Goal: Task Accomplishment & Management: Complete application form

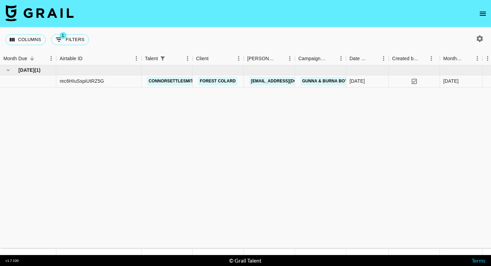
click at [471, 16] on nav at bounding box center [245, 13] width 491 height 27
click at [474, 16] on nav at bounding box center [245, 13] width 491 height 27
click at [483, 16] on icon "open drawer" at bounding box center [483, 14] width 8 height 8
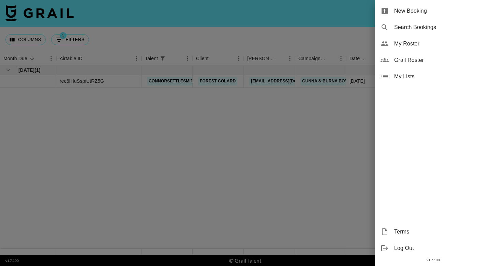
click at [425, 17] on div "New Booking" at bounding box center [433, 11] width 116 height 16
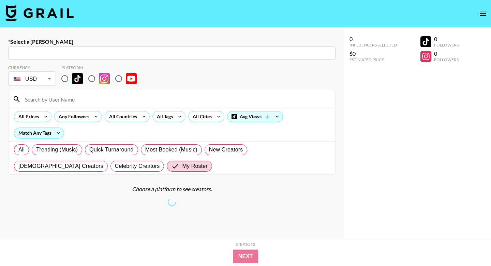
click at [124, 49] on input "text" at bounding box center [171, 53] width 319 height 8
paste input "[EMAIL_ADDRESS][DOMAIN_NAME]"
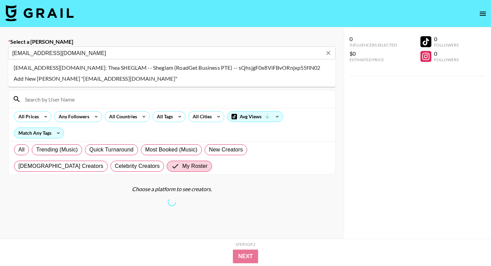
click at [77, 68] on li "kolcare06@sheglam.com: Thea SHEGLAM -- Sheglam (RoadGet Business PTE) -- sQhsjg…" at bounding box center [172, 67] width 328 height 11
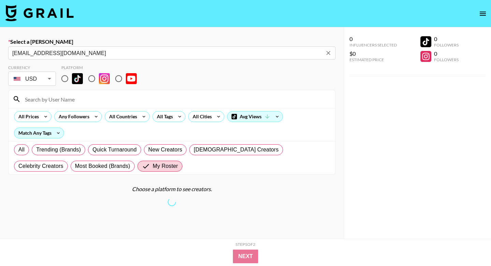
type input "kolcare06@sheglam.com: Thea SHEGLAM -- Sheglam (RoadGet Business PTE) -- sQhsjg…"
click at [65, 79] on input "radio" at bounding box center [65, 78] width 14 height 14
radio input "true"
click at [64, 79] on input "radio" at bounding box center [65, 78] width 14 height 14
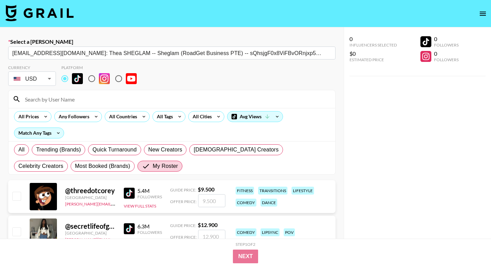
click at [59, 96] on input at bounding box center [176, 99] width 311 height 11
type input "[PERSON_NAME]"
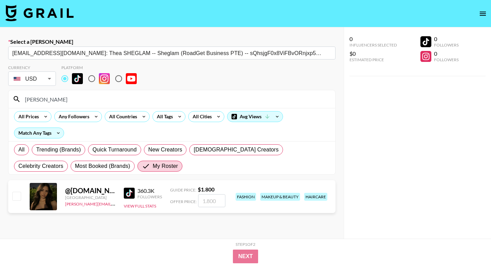
click at [17, 195] on input "checkbox" at bounding box center [16, 195] width 8 height 8
checkbox input "true"
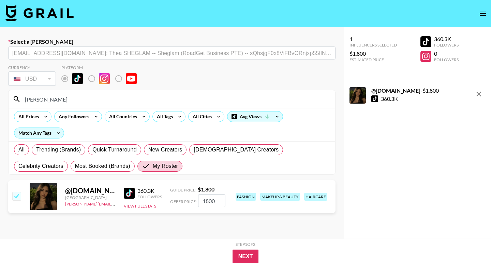
click at [208, 200] on input "1800" at bounding box center [211, 200] width 27 height 13
type input "1000"
click at [248, 257] on button "Next" at bounding box center [246, 256] width 26 height 14
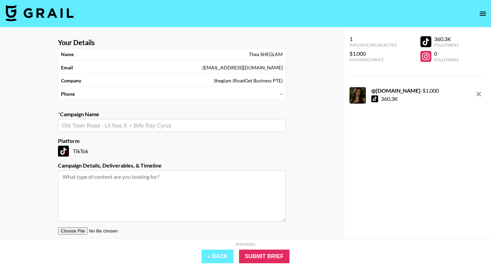
click at [155, 128] on input "text" at bounding box center [172, 126] width 220 height 8
click at [145, 124] on input "text" at bounding box center [172, 126] width 220 height 8
paste input "SHEGLAM Cool Lock Airflow Styler Campaign"
click at [191, 138] on li "Add New Campaign: " SHEGLAM Cool Lock Airflow Styler Campaign"" at bounding box center [172, 139] width 228 height 11
type input "SHEGLAM Cool Lock Airflow Styler Campaign"
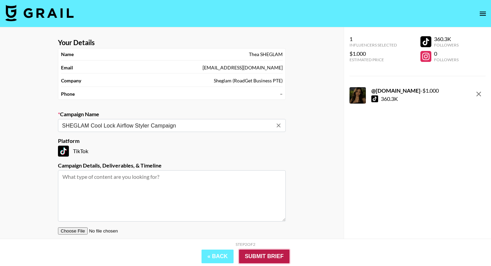
click at [271, 255] on input "Submit Brief" at bounding box center [264, 256] width 51 height 14
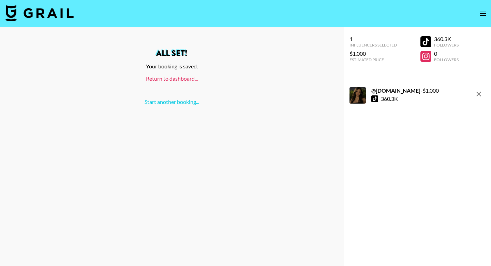
click at [179, 79] on link "Return to dashboard..." at bounding box center [172, 78] width 52 height 6
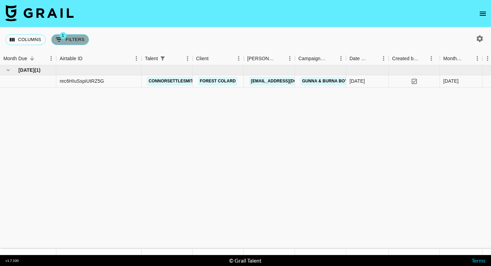
click at [82, 41] on button "1 Filters" at bounding box center [70, 39] width 38 height 11
select select "talentName"
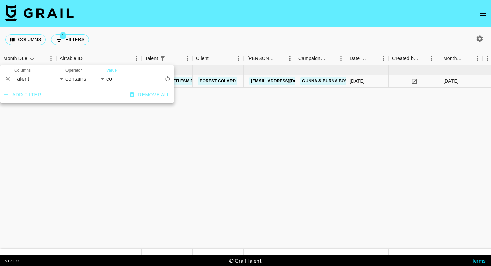
type input "c"
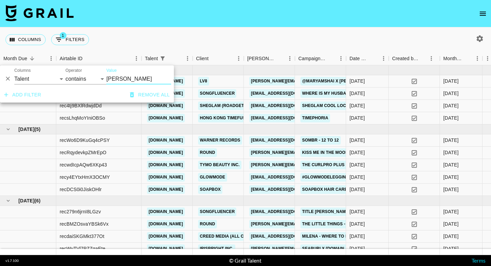
type input "[PERSON_NAME]"
click at [226, 26] on nav at bounding box center [245, 13] width 491 height 27
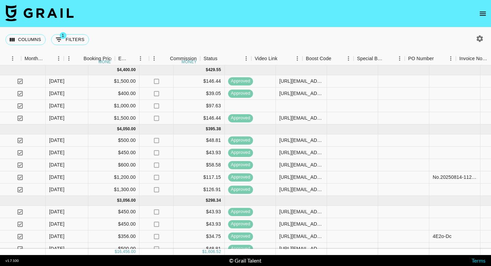
scroll to position [0, 419]
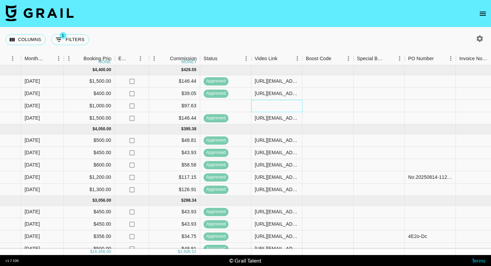
click at [262, 104] on div at bounding box center [277, 106] width 51 height 12
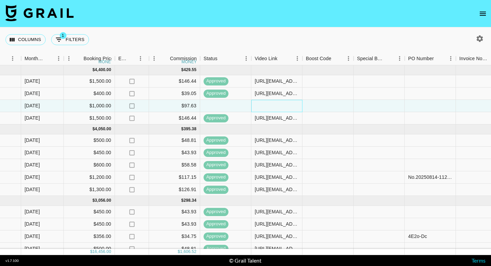
click at [262, 104] on div at bounding box center [277, 106] width 51 height 12
type input "[URL][EMAIL_ADDRESS][DOMAIN_NAME][DOMAIN_NAME]"
click at [316, 107] on div at bounding box center [328, 106] width 51 height 12
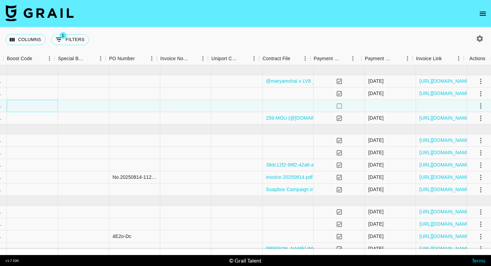
scroll to position [0, 718]
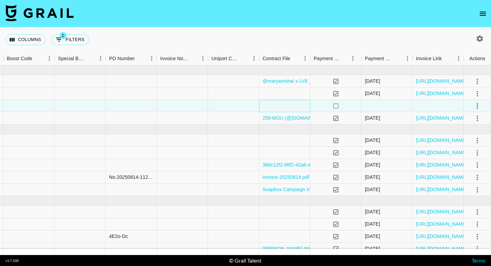
click at [293, 104] on div at bounding box center [284, 106] width 51 height 12
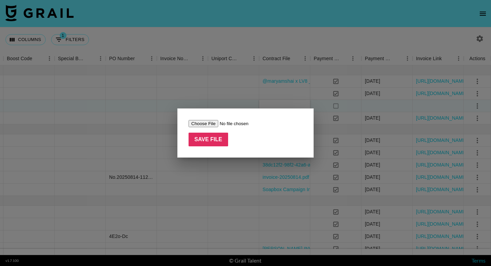
click at [203, 121] on input "file" at bounding box center [232, 123] width 86 height 7
type input "C:\fakepath\Invoice-cool airflow modified.pdf"
click at [228, 137] on form "Save File" at bounding box center [246, 132] width 114 height 27
click at [213, 140] on input "Save File" at bounding box center [209, 139] width 40 height 14
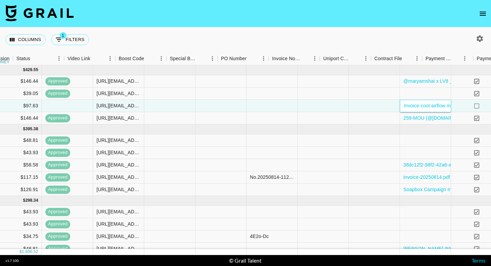
scroll to position [0, 571]
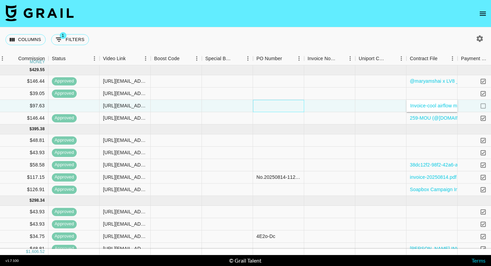
click at [276, 107] on div at bounding box center [278, 106] width 51 height 12
type input "No.SHEGLAM 20250815- 1127156"
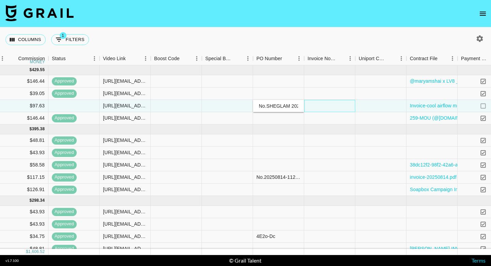
click at [333, 107] on div at bounding box center [329, 106] width 51 height 12
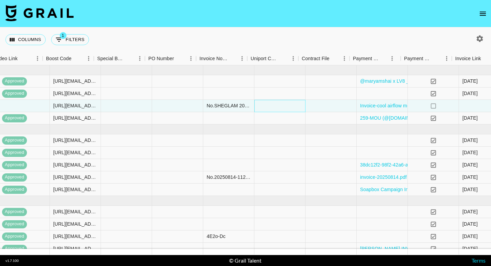
scroll to position [0, 718]
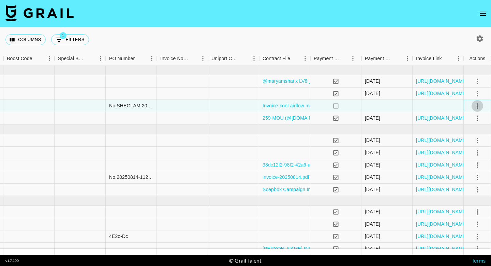
click at [480, 105] on icon "select merge strategy" at bounding box center [478, 106] width 8 height 8
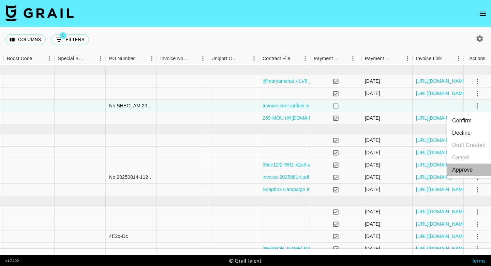
click at [465, 171] on div "Approve" at bounding box center [463, 170] width 21 height 8
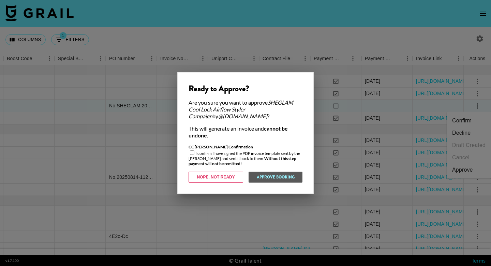
click at [191, 155] on div "CC [PERSON_NAME] Confirmation I confirm I have signed the PDF invoice template …" at bounding box center [246, 155] width 114 height 22
click at [192, 152] on input "checkbox" at bounding box center [192, 152] width 4 height 4
checkbox input "true"
click at [269, 174] on button "Approve Booking" at bounding box center [275, 176] width 54 height 11
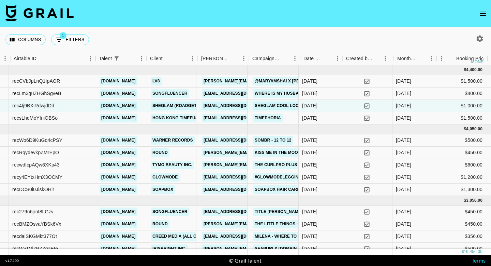
scroll to position [0, 46]
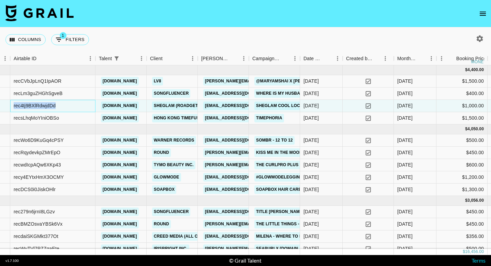
drag, startPoint x: 71, startPoint y: 110, endPoint x: 10, endPoint y: 105, distance: 61.6
click at [10, 105] on div "rec4tj9BXlRdwjdDd" at bounding box center [52, 106] width 85 height 12
copy div "rec4tj9BXlRdwjdDd"
